Goal: Task Accomplishment & Management: Complete application form

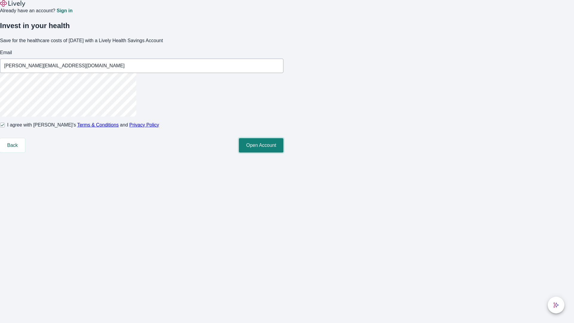
click at [283, 152] on button "Open Account" at bounding box center [261, 145] width 45 height 14
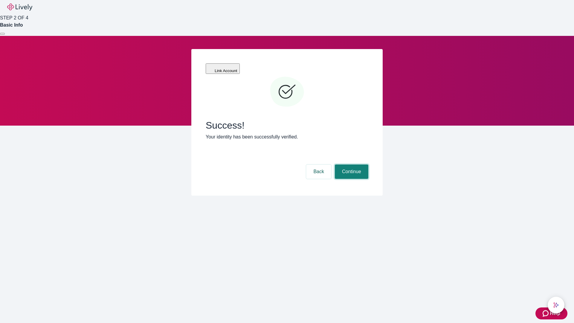
click at [350, 164] on button "Continue" at bounding box center [351, 171] width 33 height 14
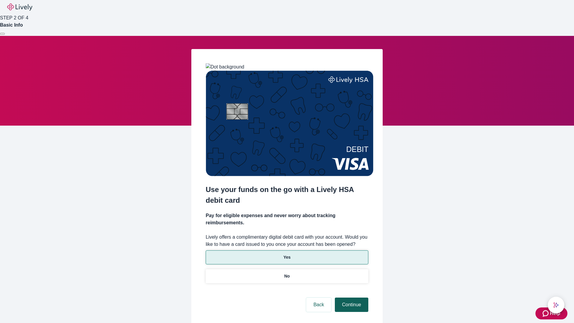
click at [287, 254] on p "Yes" at bounding box center [286, 257] width 7 height 6
click at [350, 297] on button "Continue" at bounding box center [351, 304] width 33 height 14
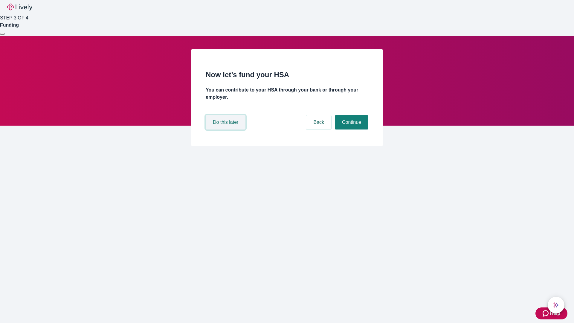
click at [226, 129] on button "Do this later" at bounding box center [226, 122] width 40 height 14
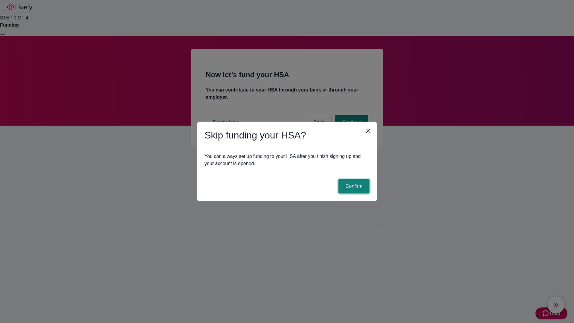
click at [353, 186] on button "Confirm" at bounding box center [353, 186] width 31 height 14
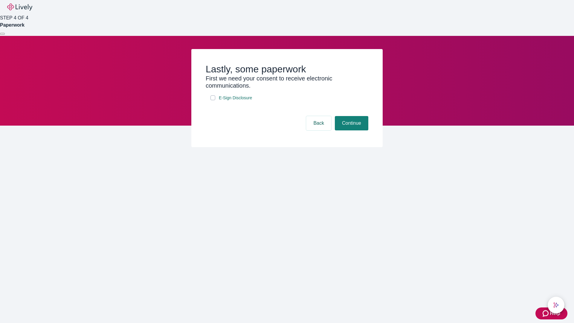
click at [213, 100] on input "E-Sign Disclosure" at bounding box center [212, 97] width 5 height 5
checkbox input "true"
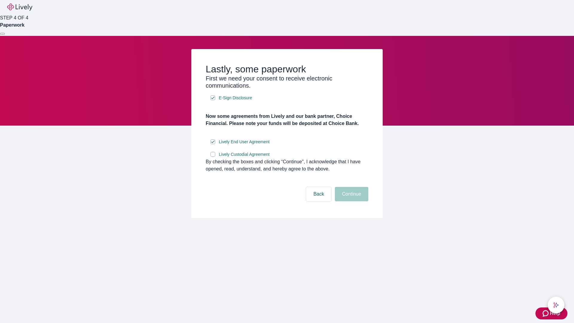
click at [213, 157] on input "Lively Custodial Agreement" at bounding box center [212, 154] width 5 height 5
checkbox input "true"
click at [350, 201] on button "Continue" at bounding box center [351, 194] width 33 height 14
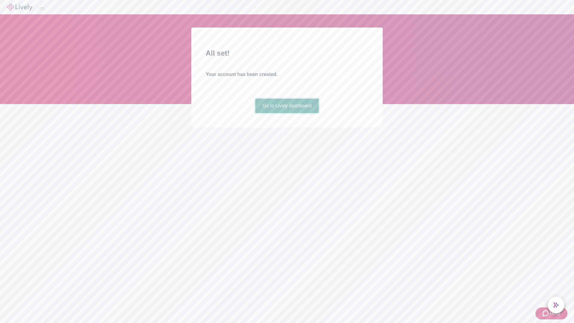
click at [287, 113] on link "Go to Lively dashboard" at bounding box center [287, 106] width 64 height 14
